Goal: Check status: Check status

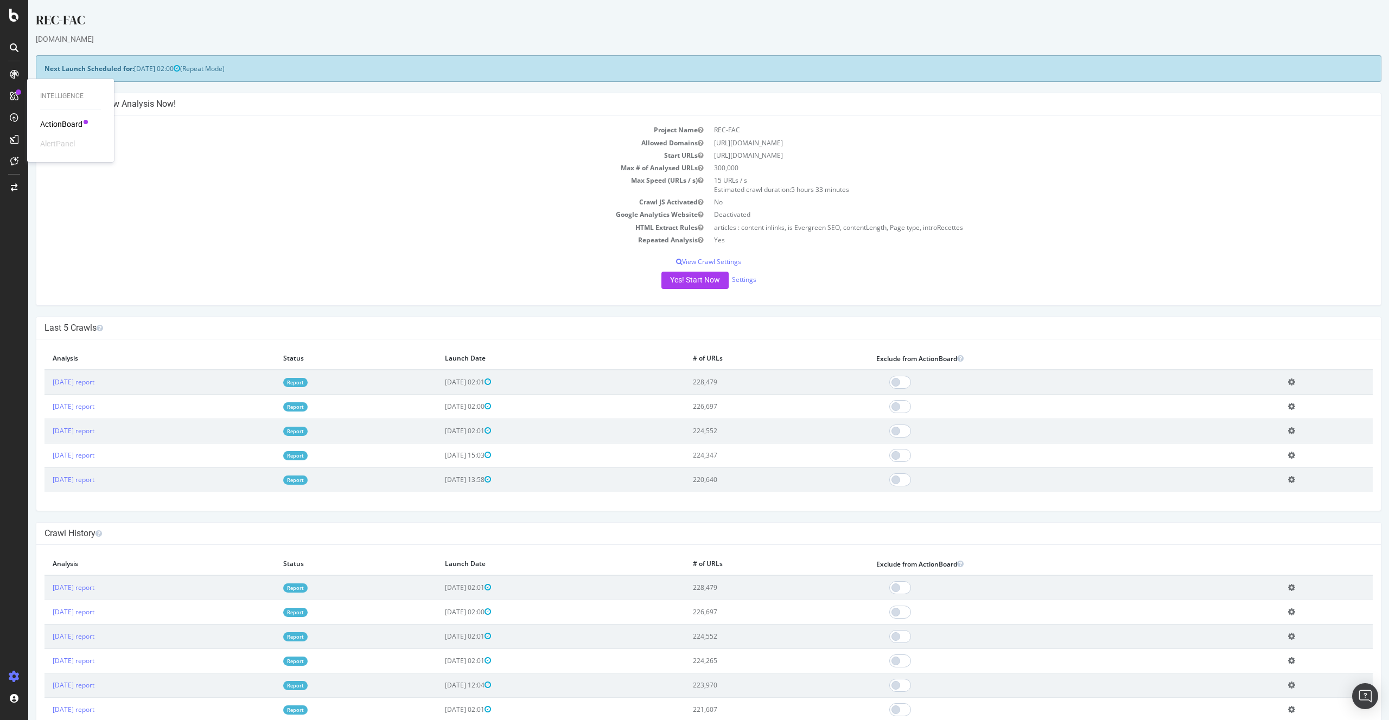
click at [344, 314] on div "REC-FAC [DOMAIN_NAME] × × Next Launch Scheduled for: [DATE] 02:00 (Repeat Mode)…" at bounding box center [708, 596] width 1361 height 1170
click at [308, 382] on link "Report" at bounding box center [295, 382] width 24 height 9
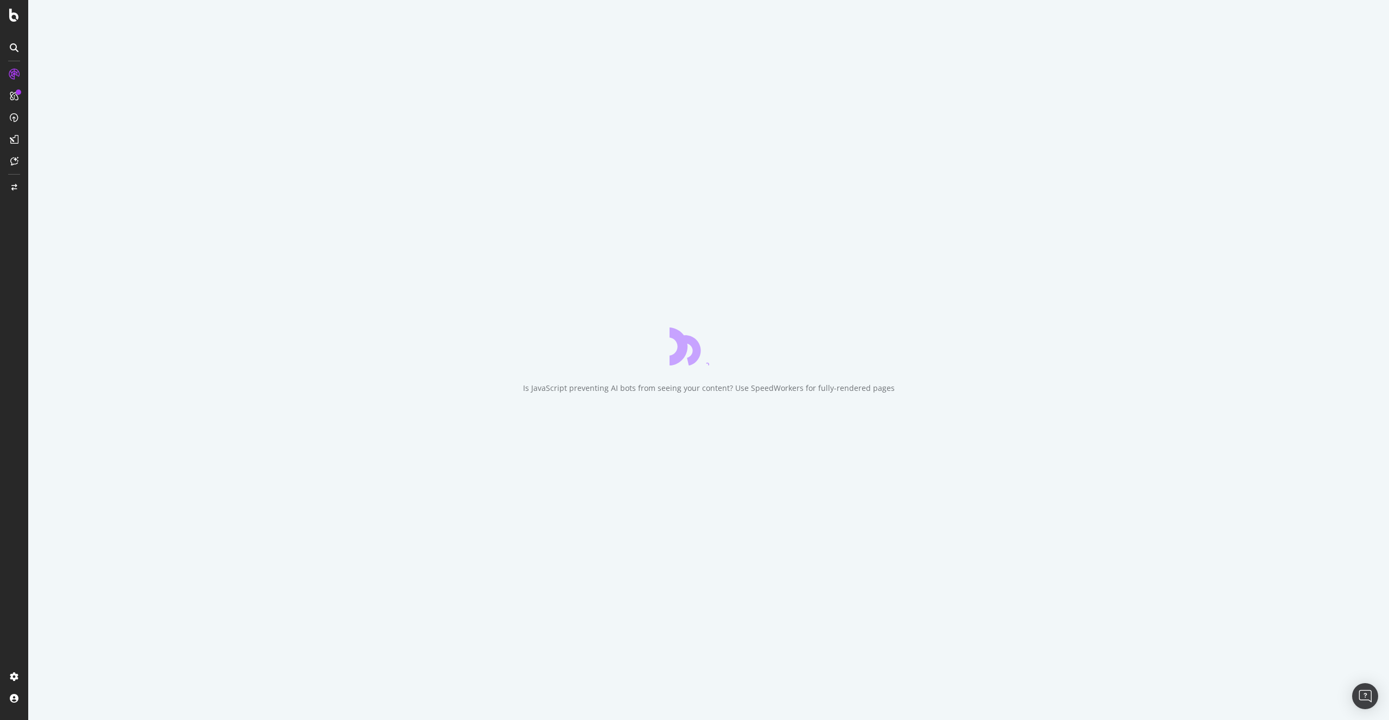
click at [665, 392] on div "Is JavaScript preventing AI bots from seeing your content? Use SpeedWorkers for…" at bounding box center [709, 388] width 372 height 11
click at [642, 429] on div "Is JavaScript preventing AI bots from seeing your content? Use SpeedWorkers for…" at bounding box center [708, 360] width 1361 height 720
